Goal: Information Seeking & Learning: Learn about a topic

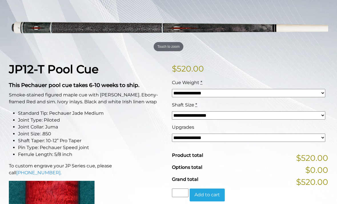
scroll to position [86, 0]
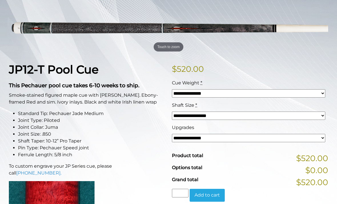
click at [188, 139] on select "**********" at bounding box center [248, 138] width 153 height 8
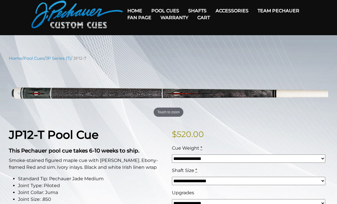
scroll to position [26, 0]
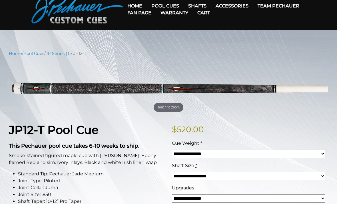
click at [222, 198] on select "**********" at bounding box center [248, 198] width 153 height 8
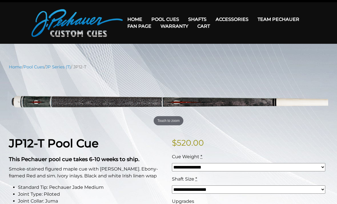
scroll to position [0, 0]
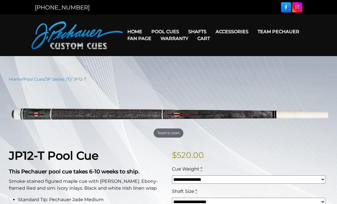
click at [215, 60] on link "Performance Plus Low Deflection Shafts" at bounding box center [233, 56] width 98 height 8
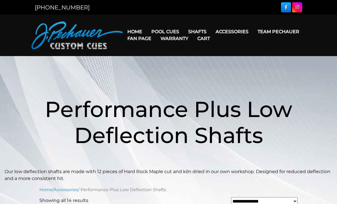
click at [156, 31] on link "Fan Page" at bounding box center [139, 38] width 33 height 15
click at [156, 33] on link "Fan Page" at bounding box center [139, 38] width 33 height 15
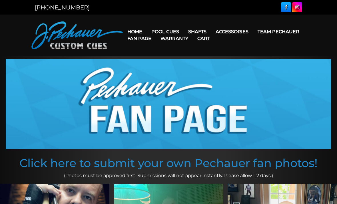
click at [156, 32] on link "Fan Page" at bounding box center [139, 38] width 33 height 15
click at [214, 51] on link "Maple Shafts" at bounding box center [233, 48] width 98 height 8
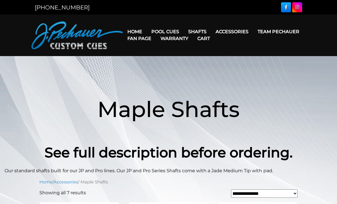
click at [156, 32] on link "Fan Page" at bounding box center [139, 38] width 33 height 15
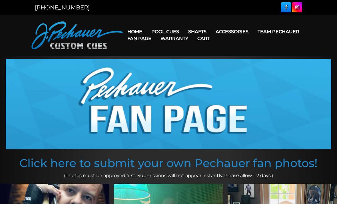
click at [156, 32] on link "Fan Page" at bounding box center [139, 38] width 33 height 15
click at [156, 31] on link "Fan Page" at bounding box center [139, 38] width 33 height 15
click at [156, 32] on link "Fan Page" at bounding box center [139, 38] width 33 height 15
click at [156, 33] on link "Fan Page" at bounding box center [139, 38] width 33 height 15
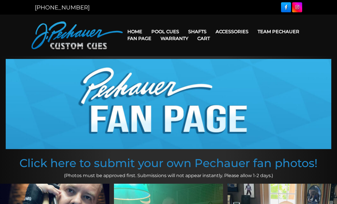
click at [244, 84] on link "Rogue Carbon Break Shaft" at bounding box center [233, 80] width 98 height 8
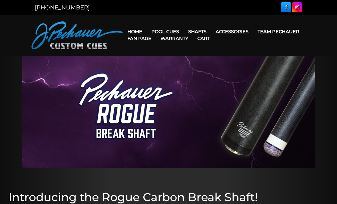
click at [156, 33] on link "Fan Page" at bounding box center [139, 38] width 33 height 15
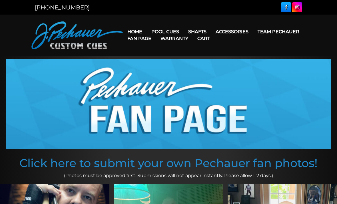
click at [262, 92] on link "Pechauer Black Ice Break Shaft" at bounding box center [233, 88] width 98 height 8
click at [261, 92] on link "Pechauer Black Ice Break Shaft" at bounding box center [233, 88] width 98 height 8
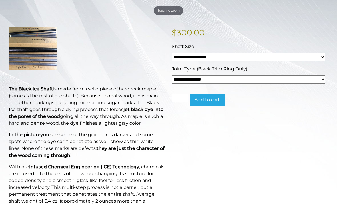
scroll to position [126, 0]
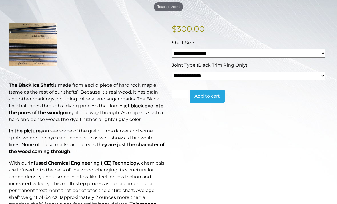
click at [250, 75] on select "**********" at bounding box center [248, 75] width 153 height 8
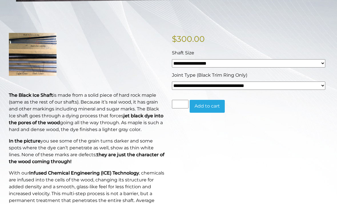
scroll to position [116, 0]
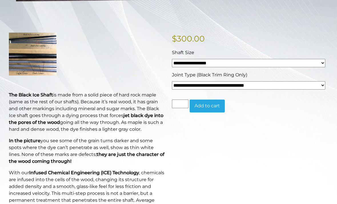
click at [194, 86] on select "**********" at bounding box center [248, 85] width 153 height 8
select select "*****"
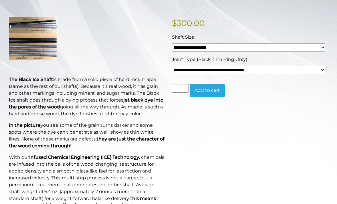
scroll to position [114, 0]
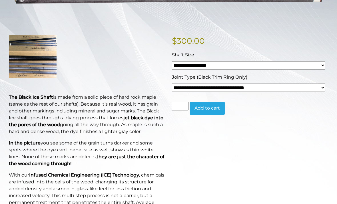
click at [197, 63] on select "**********" at bounding box center [248, 65] width 153 height 8
select select "*****"
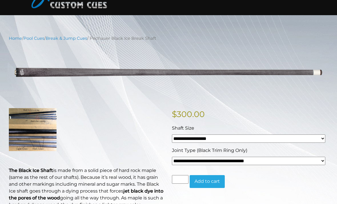
scroll to position [35, 0]
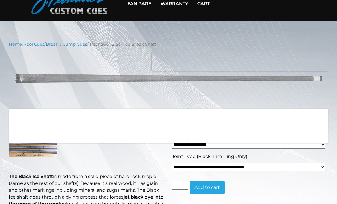
click at [214, 82] on img at bounding box center [168, 78] width 319 height 53
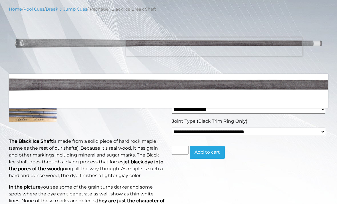
scroll to position [70, 0]
click at [164, 190] on p "In the picture you see some of the grain turns darker and some spots where the …" at bounding box center [87, 197] width 156 height 27
click at [153, 190] on p "In the picture you see some of the grain turns darker and some spots where the …" at bounding box center [87, 197] width 156 height 27
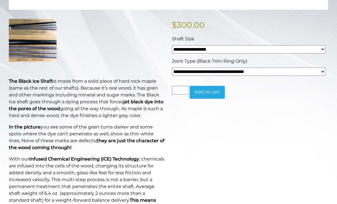
scroll to position [129, 0]
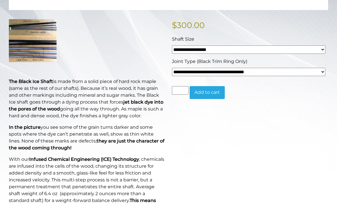
click at [199, 71] on select "**********" at bounding box center [248, 72] width 153 height 8
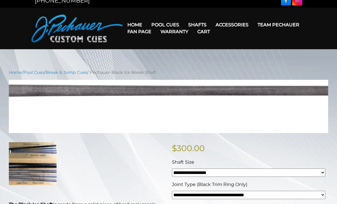
scroll to position [0, 0]
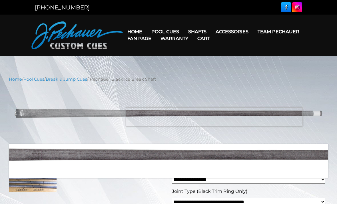
click at [156, 32] on link "Fan Page" at bounding box center [139, 38] width 33 height 15
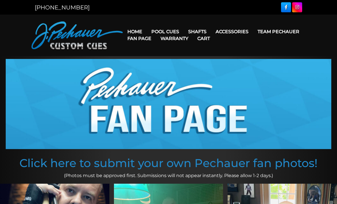
click at [221, 40] on link "Rogue 2 Carbon Fiber Shaft" at bounding box center [233, 40] width 98 height 8
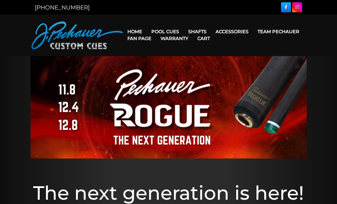
click at [156, 33] on link "Fan Page" at bounding box center [139, 38] width 33 height 15
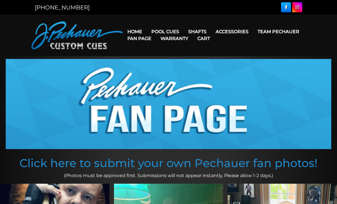
click at [209, 60] on link "Performance Plus Low Deflection Shafts" at bounding box center [233, 56] width 98 height 8
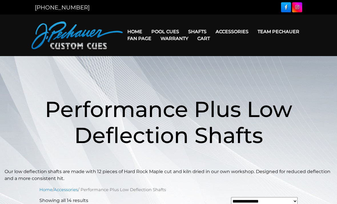
click at [202, 68] on link "Torch +" at bounding box center [233, 64] width 98 height 8
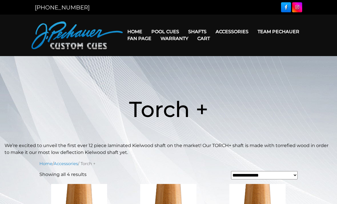
click at [156, 33] on link "Fan Page" at bounding box center [139, 38] width 33 height 15
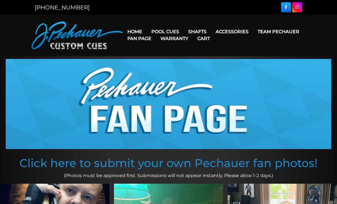
click at [203, 92] on link "Pechauer Black Ice Break Shaft" at bounding box center [233, 88] width 98 height 8
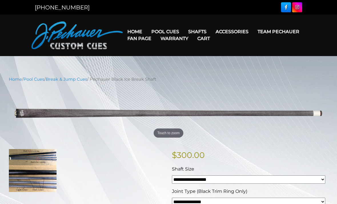
click at [170, 52] on link "JP Series (T) – NEW" at bounding box center [188, 48] width 83 height 8
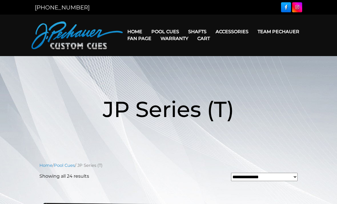
click at [161, 60] on link "Pro Series (R) – NEW" at bounding box center [188, 56] width 83 height 8
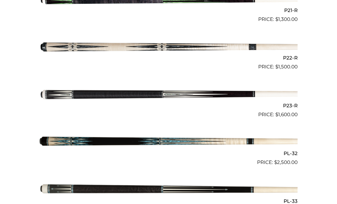
scroll to position [1154, 0]
